Goal: Check status: Check status

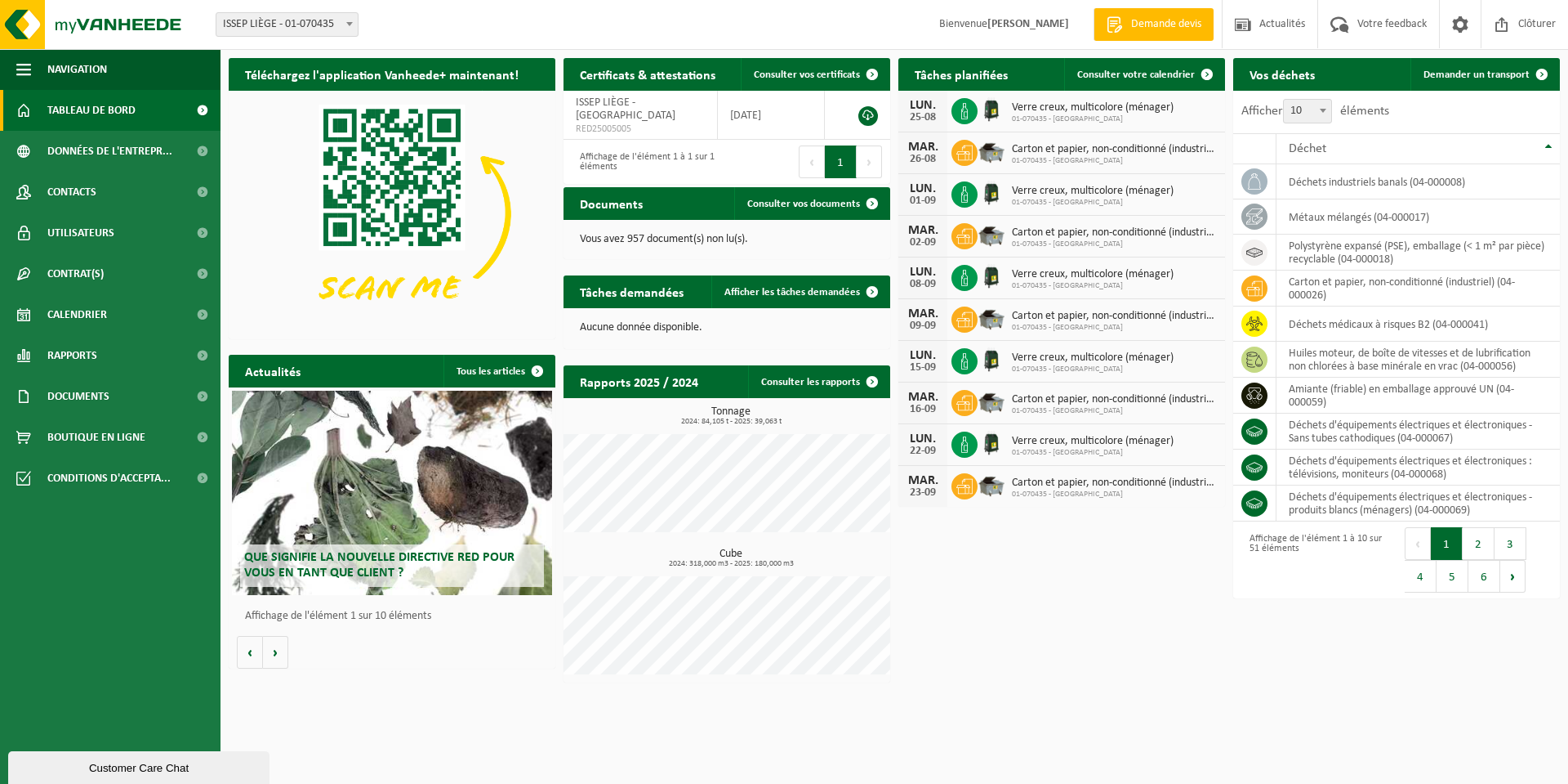
click at [60, 323] on span "Calendrier" at bounding box center [77, 314] width 59 height 41
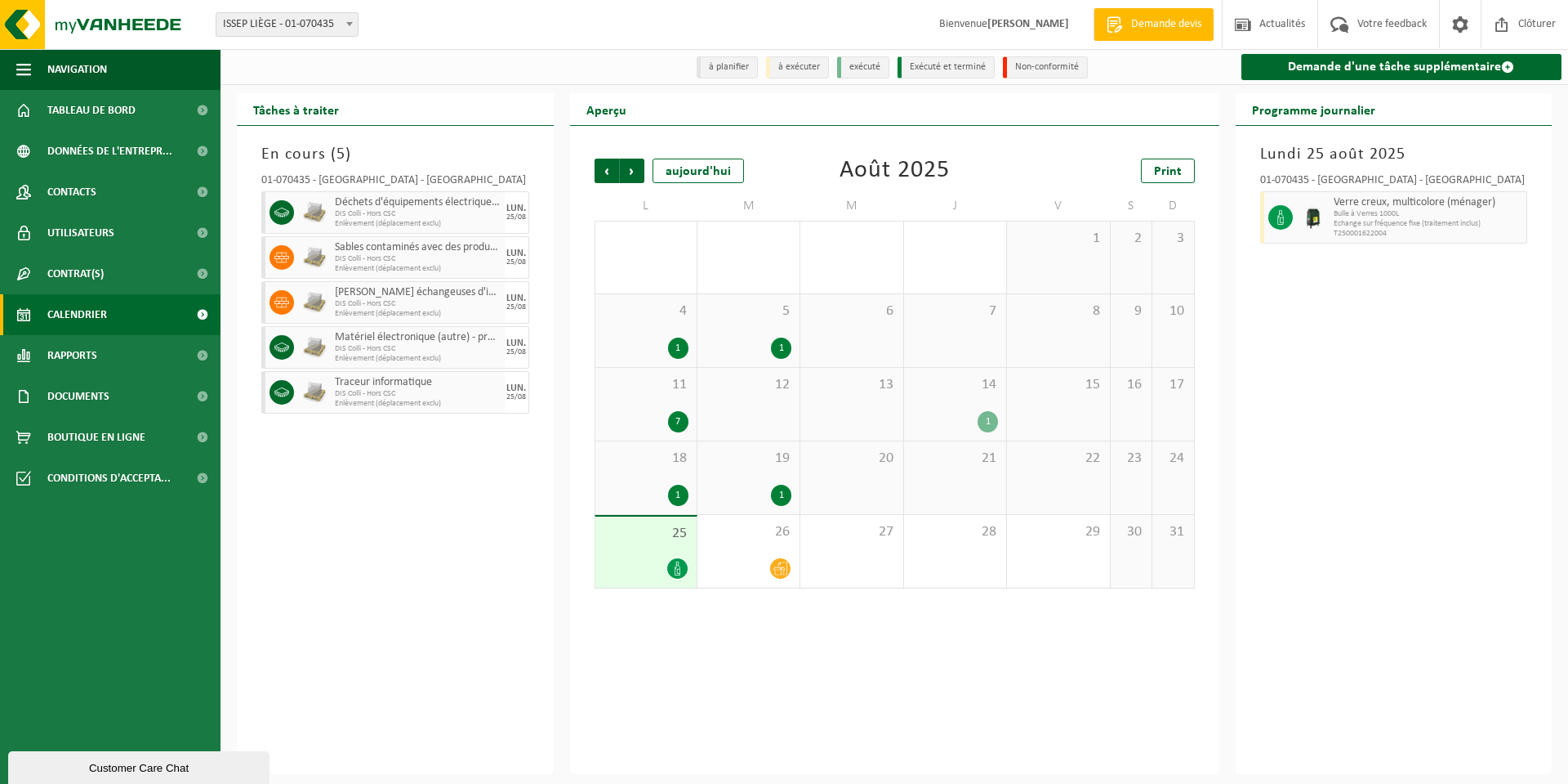
click at [658, 561] on div at bounding box center [646, 568] width 85 height 22
click at [750, 568] on div at bounding box center [748, 568] width 85 height 22
click at [647, 541] on span "25" at bounding box center [646, 533] width 85 height 18
